Goal: Information Seeking & Learning: Learn about a topic

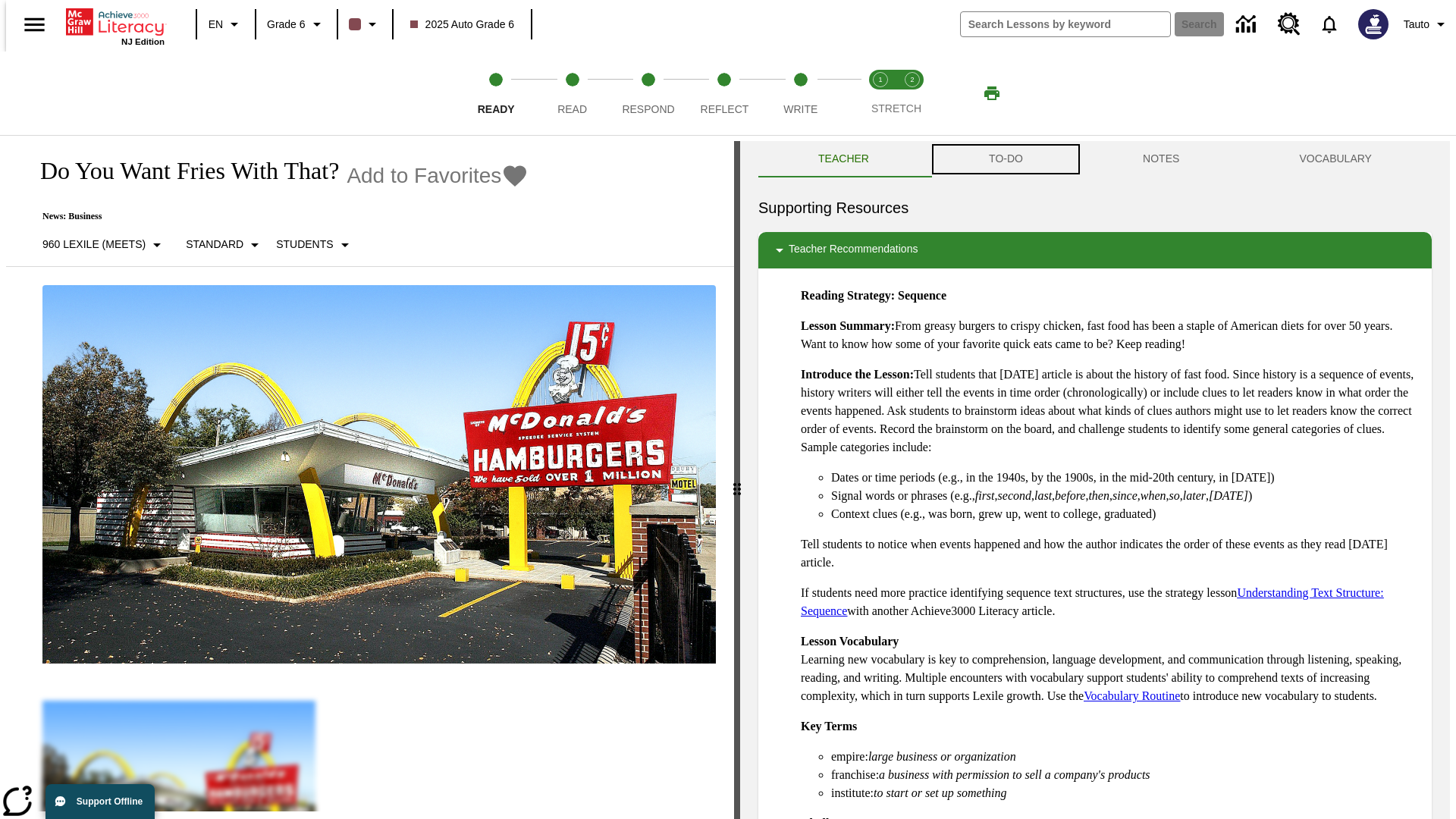
click at [1005, 159] on button "TO-DO" at bounding box center [1006, 160] width 154 height 37
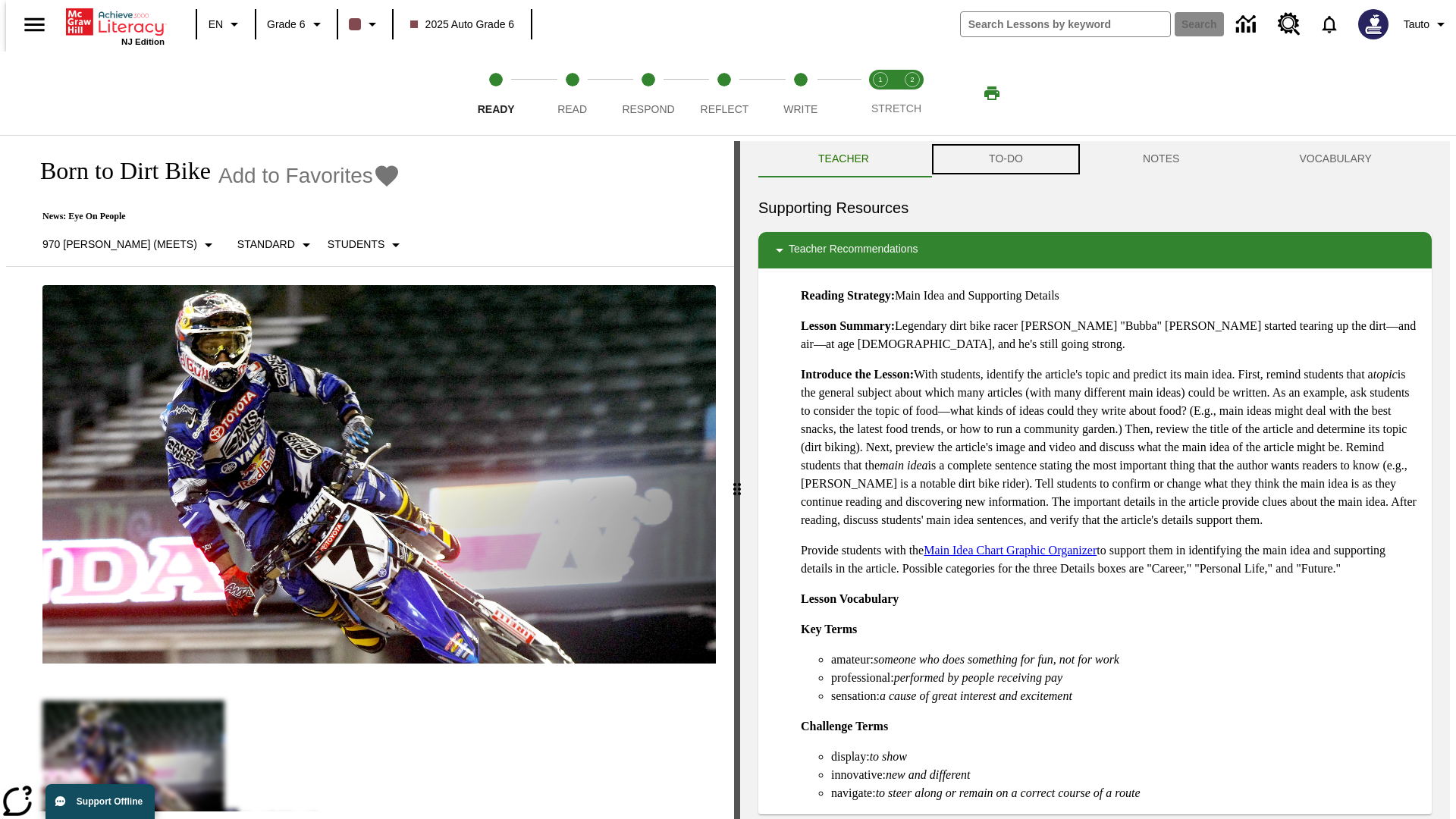
click at [1005, 159] on button "TO-DO" at bounding box center [1006, 160] width 154 height 37
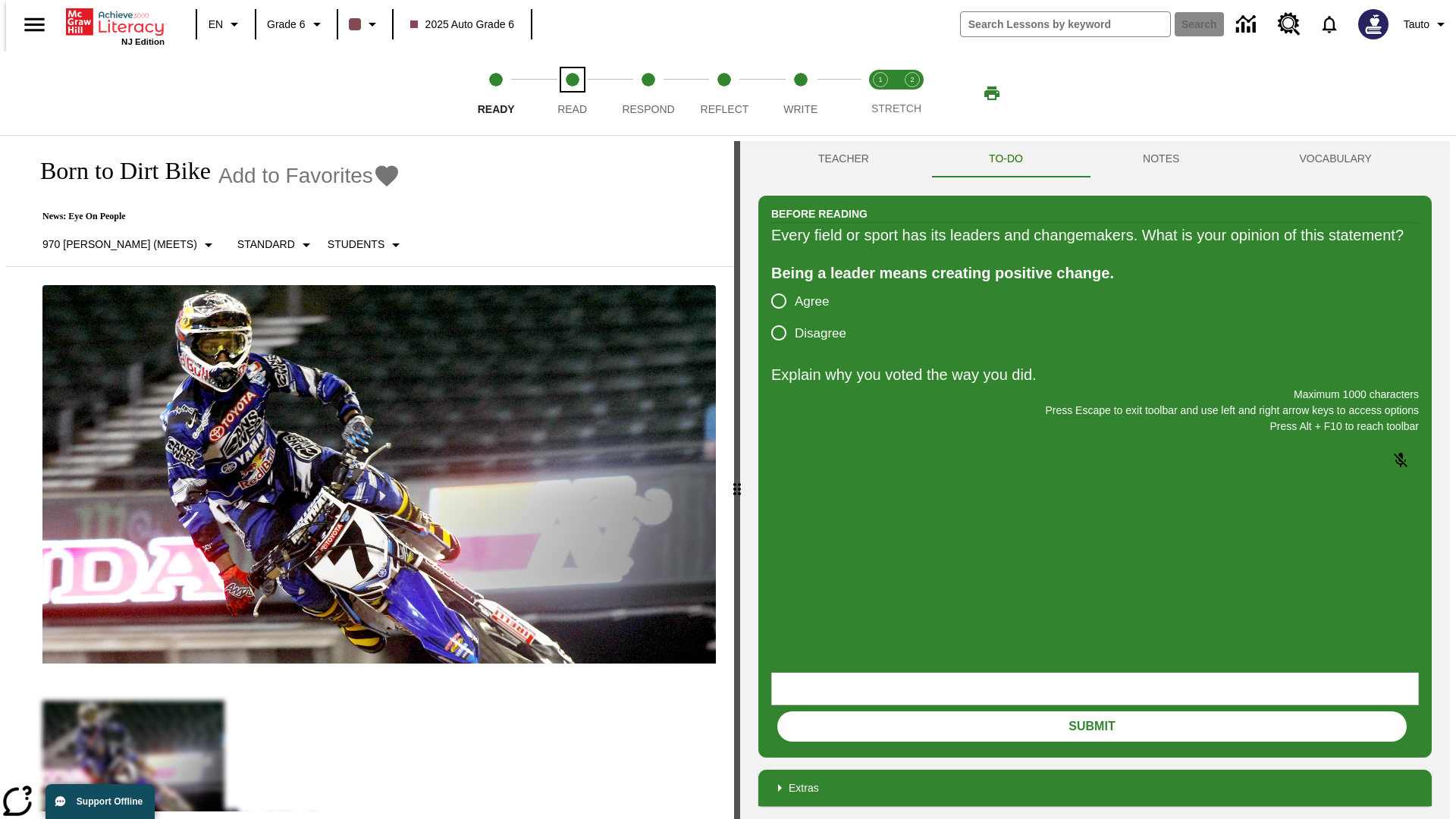
click at [572, 93] on span "Read" at bounding box center [572, 103] width 29 height 27
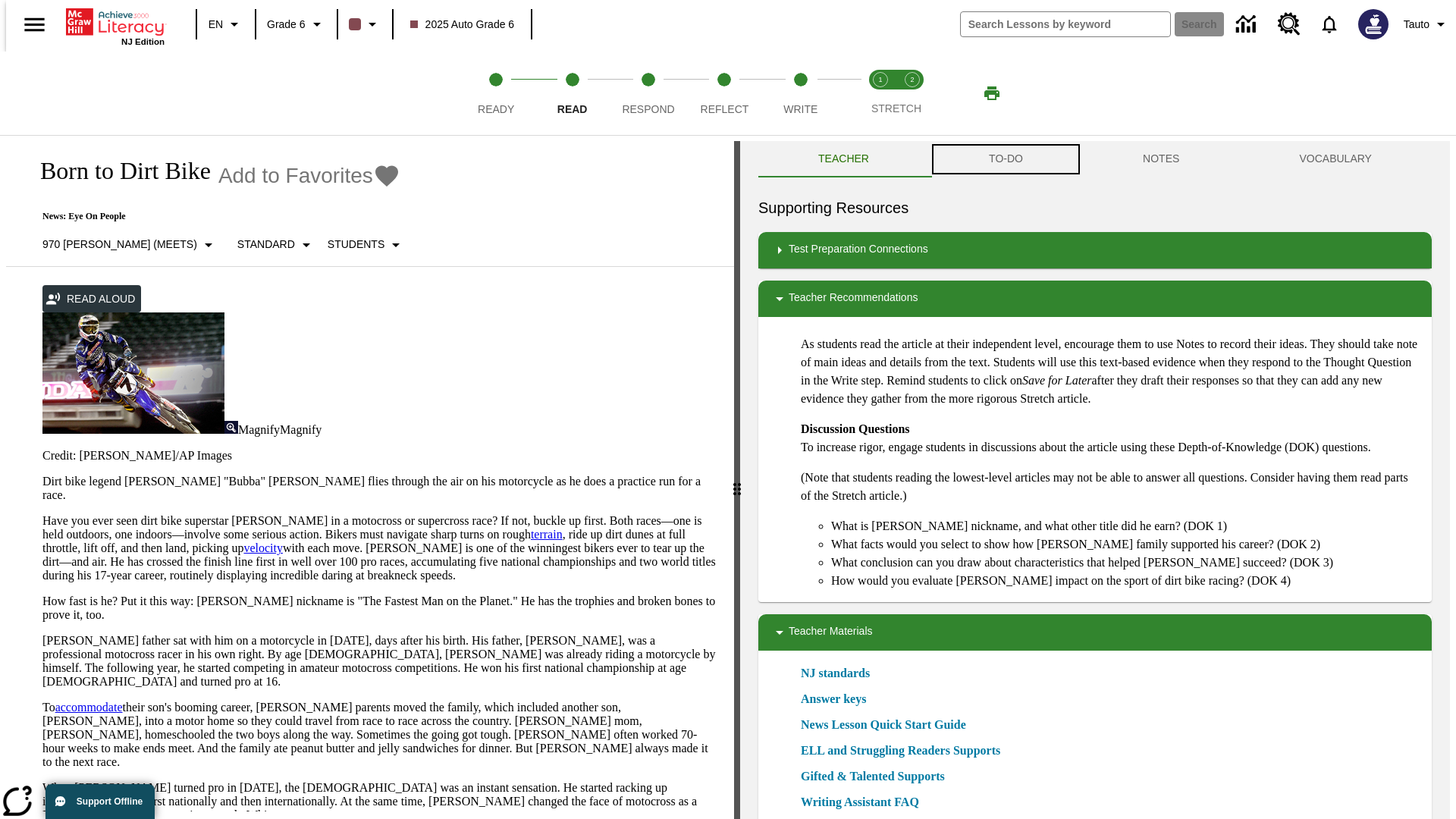
scroll to position [1, 0]
click at [1005, 159] on button "TO-DO" at bounding box center [1006, 159] width 154 height 37
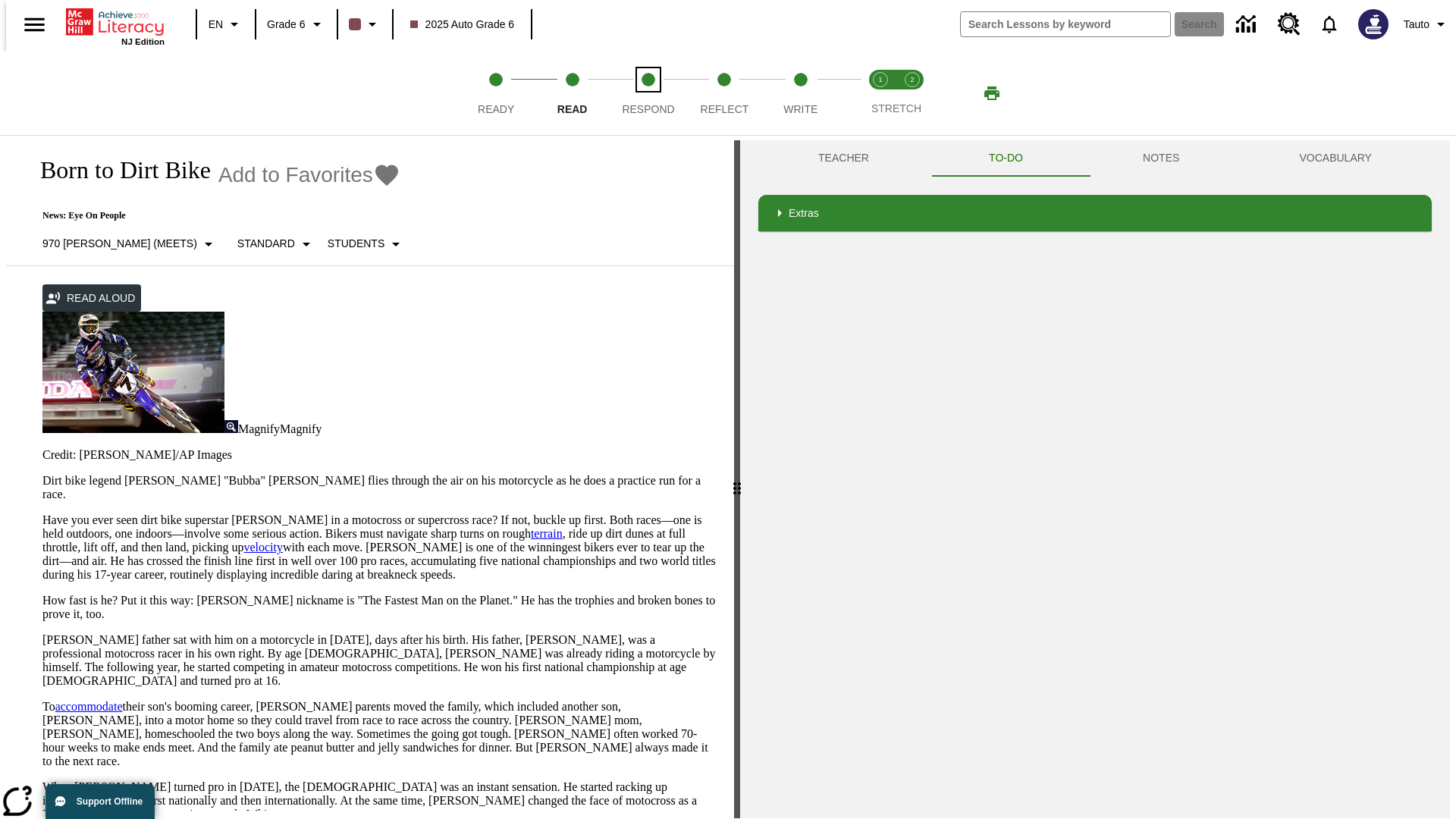
click at [648, 93] on span "Respond" at bounding box center [648, 103] width 52 height 27
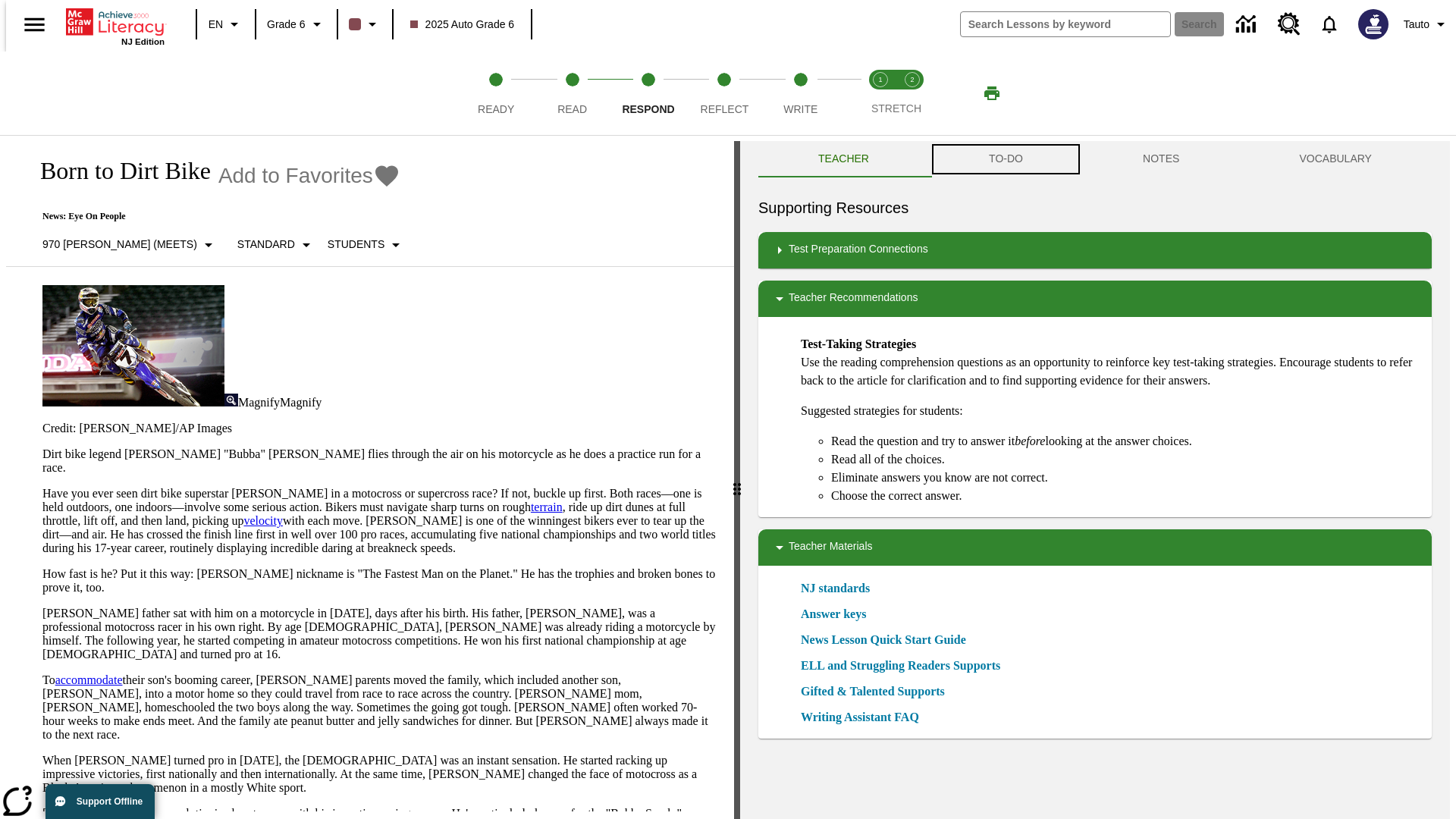
scroll to position [1, 0]
click at [1005, 159] on button "TO-DO" at bounding box center [1006, 159] width 154 height 37
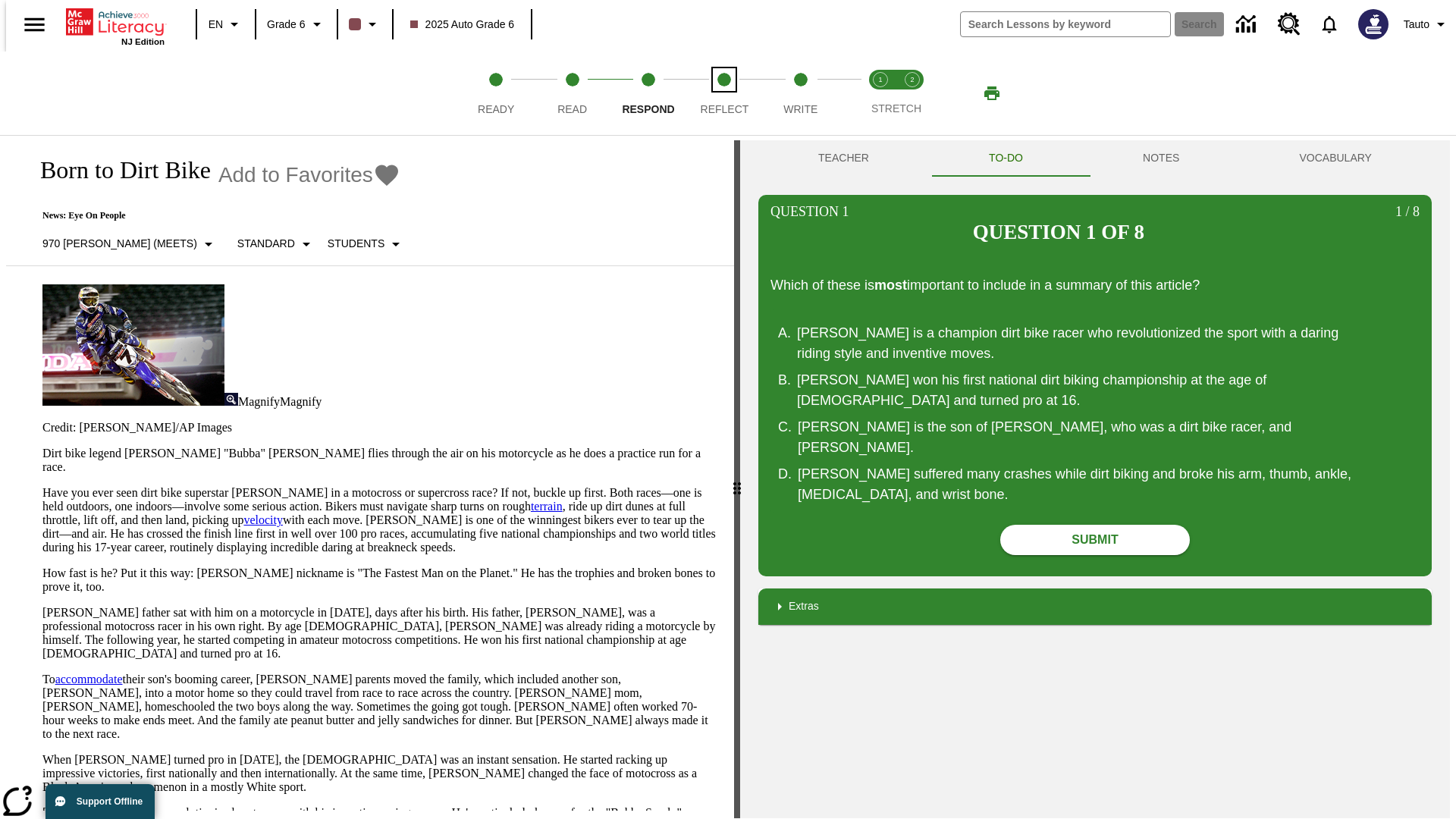
click at [724, 93] on span "Reflect" at bounding box center [724, 103] width 48 height 27
